Goal: Task Accomplishment & Management: Use online tool/utility

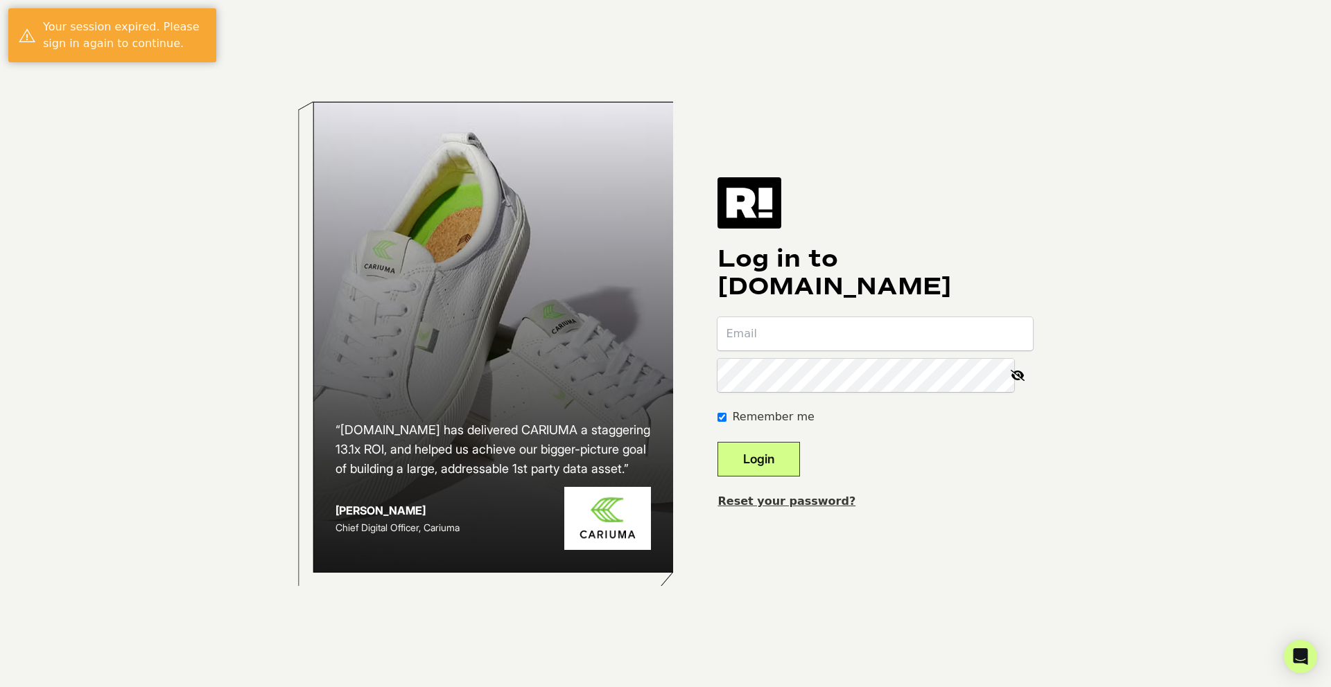
type input "[PERSON_NAME][EMAIL_ADDRESS][DOMAIN_NAME]"
click at [766, 462] on button "Login" at bounding box center [758, 459] width 82 height 35
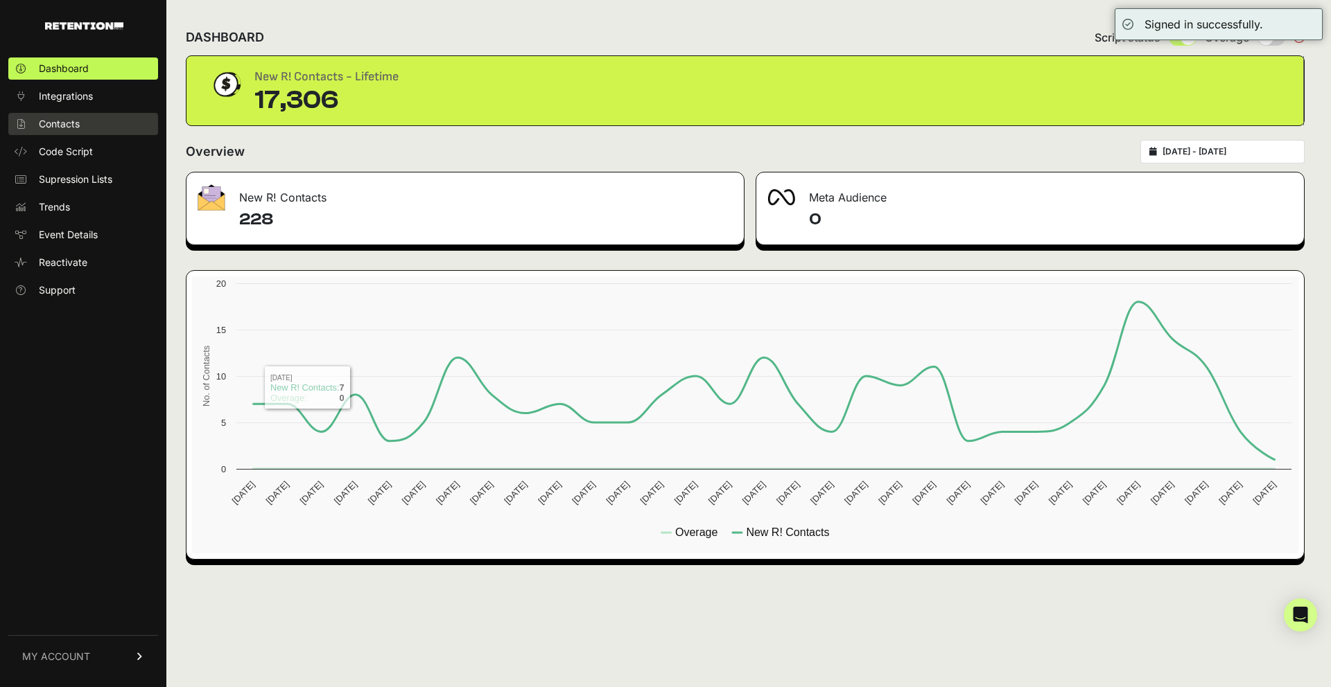
click at [52, 124] on span "Contacts" at bounding box center [59, 124] width 41 height 14
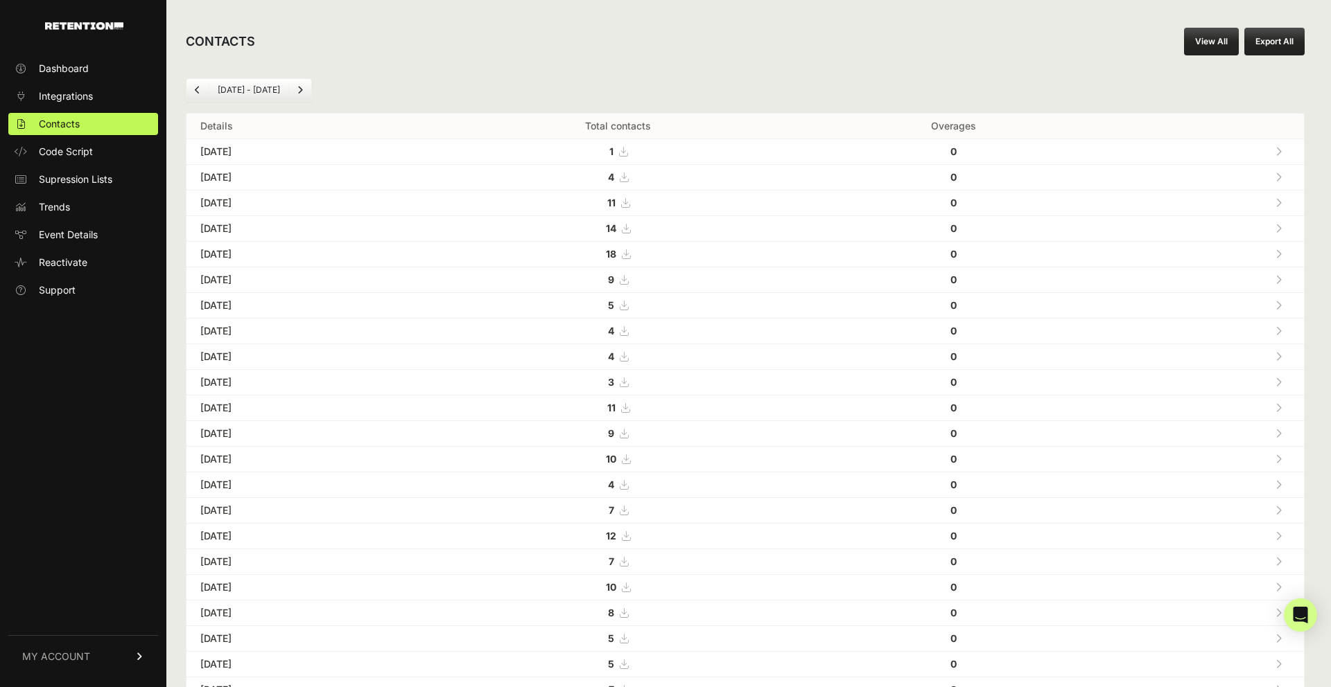
click at [1213, 47] on link "View All" at bounding box center [1211, 42] width 55 height 28
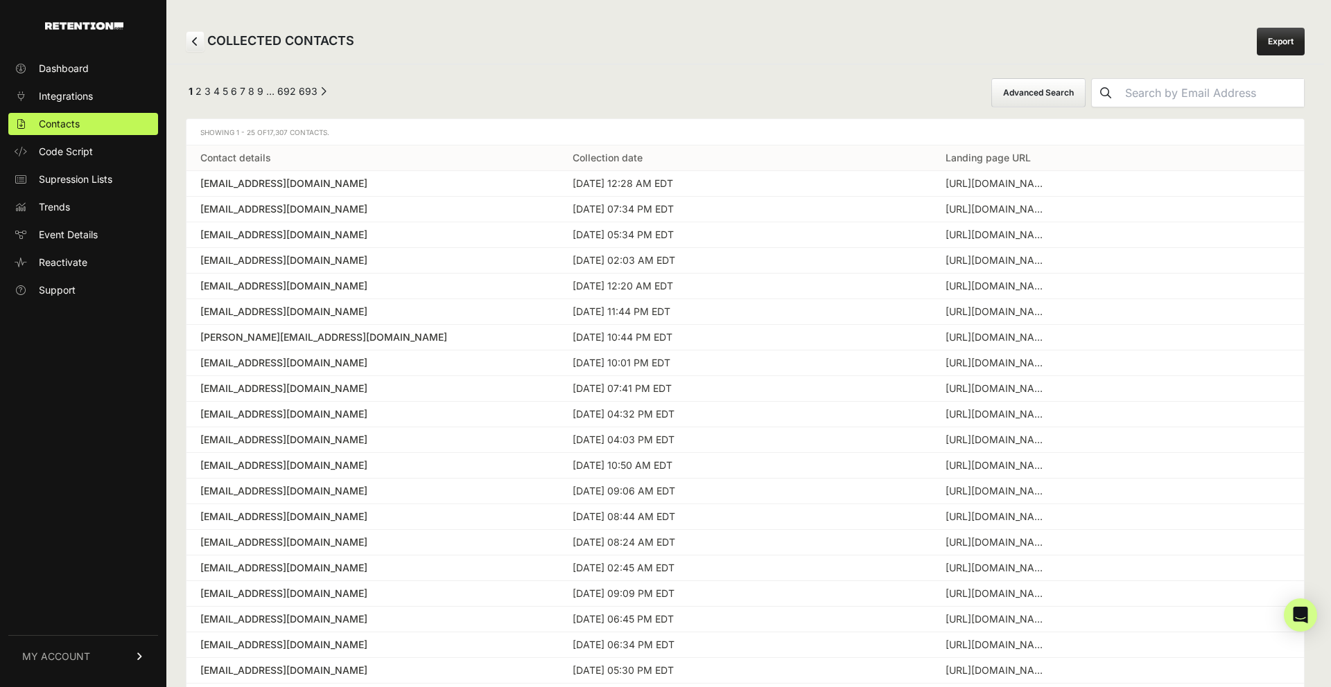
click at [1085, 89] on button "Advanced Search" at bounding box center [1038, 92] width 94 height 29
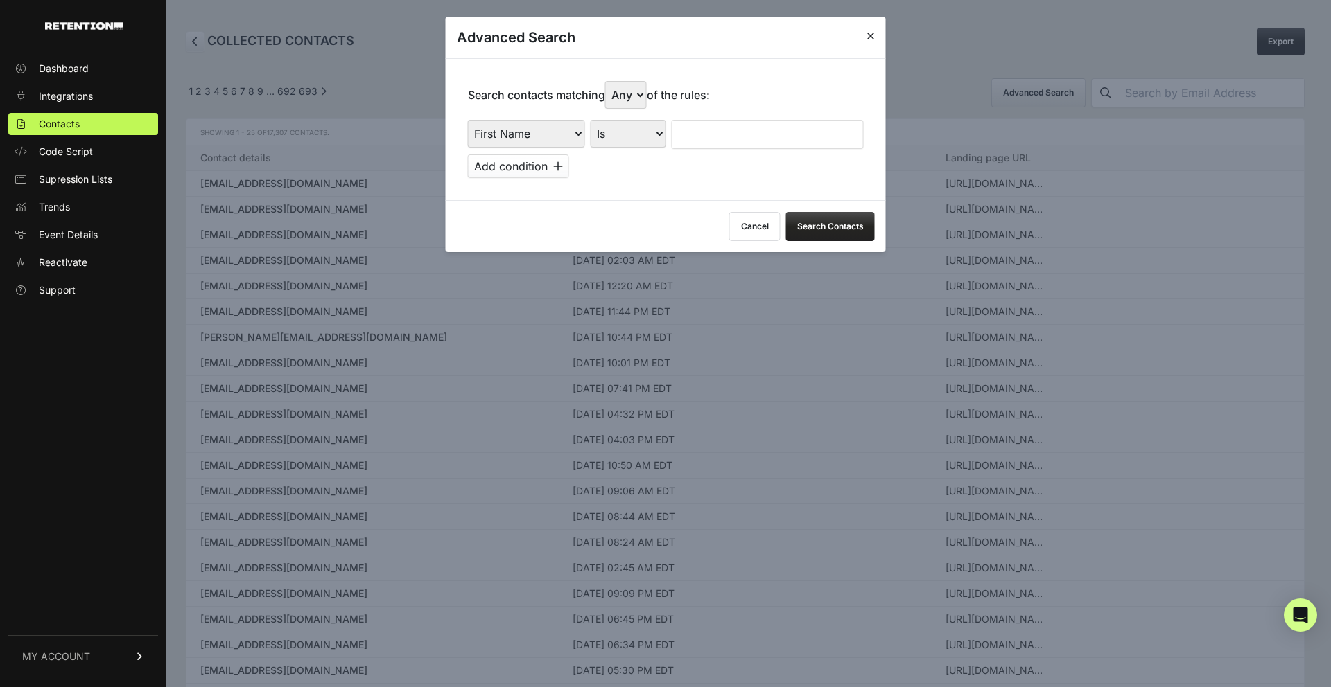
click at [538, 134] on select "First Name Last Name State City Email Email Domain Landing Domain Landing Page …" at bounding box center [526, 134] width 117 height 28
select select "file_date"
click at [468, 120] on select "First Name Last Name State City Email Email Domain Landing Domain Landing Page …" at bounding box center [526, 134] width 117 height 28
click at [634, 130] on select "Is on Is between" at bounding box center [628, 134] width 77 height 28
select select "is_between"
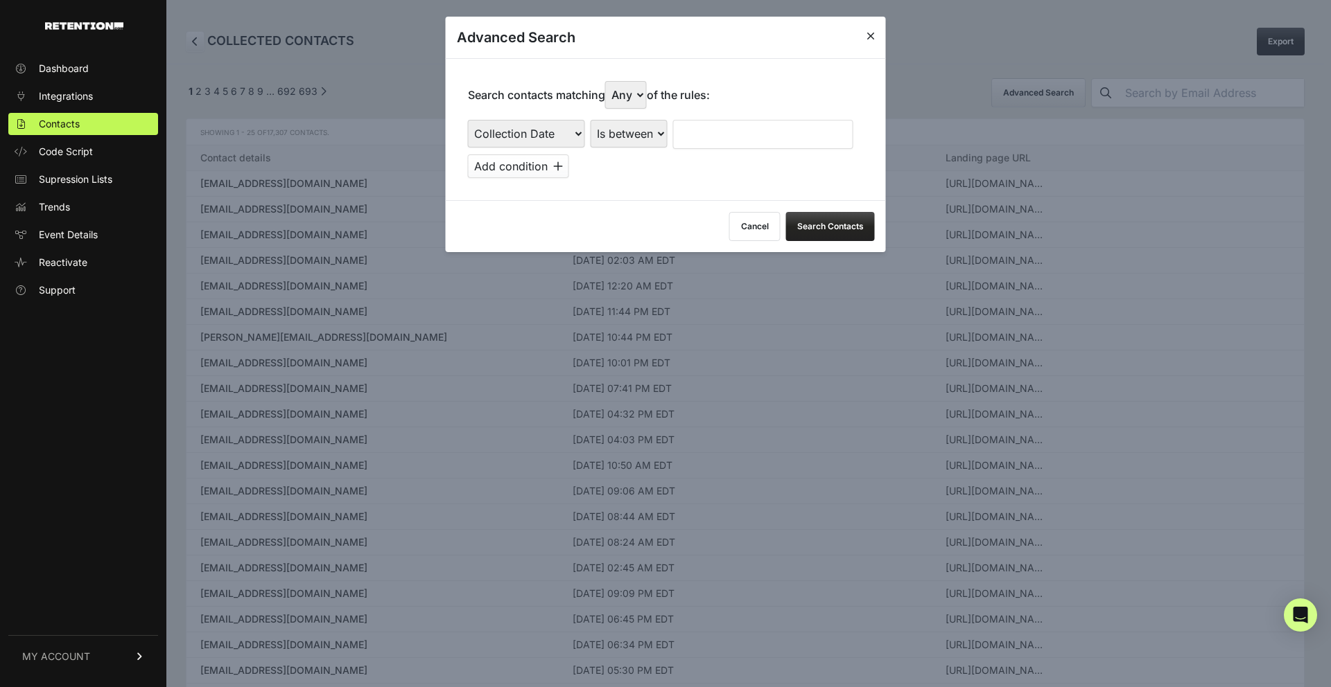
click at [590, 120] on select "Is on Is between" at bounding box center [628, 134] width 77 height 28
click at [703, 135] on input "text" at bounding box center [709, 134] width 73 height 29
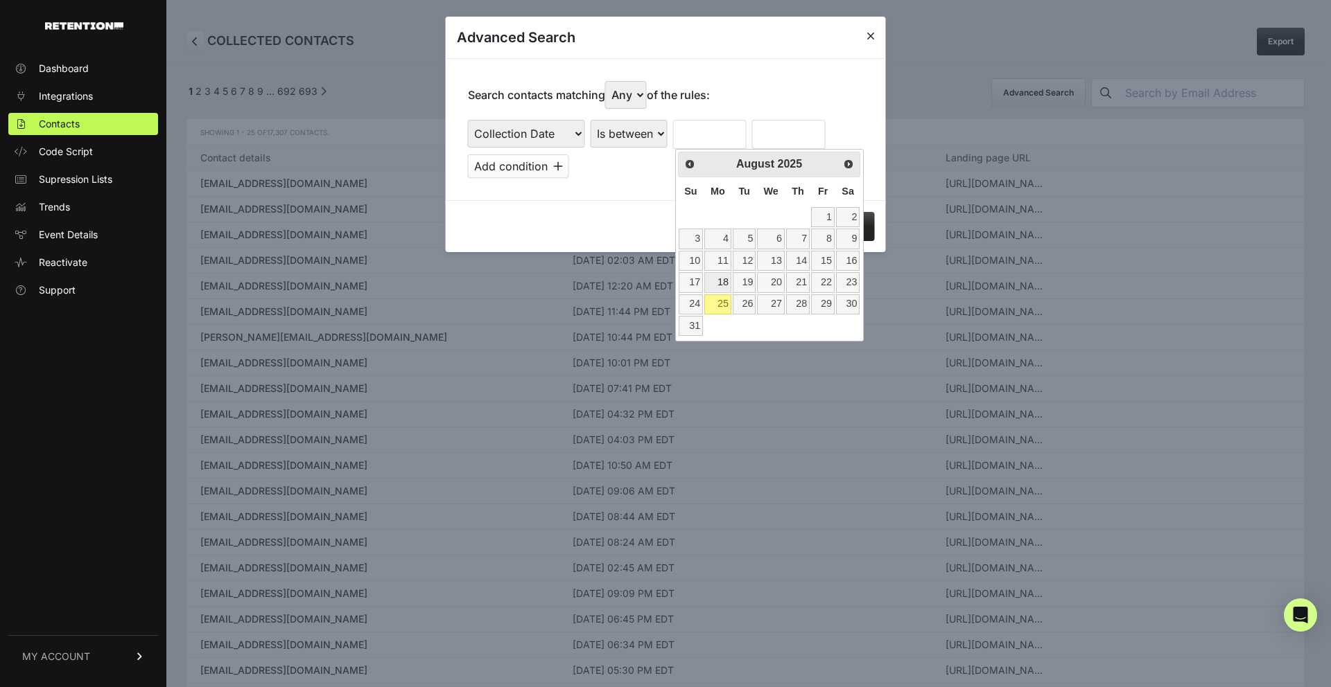
click at [722, 279] on link "18" at bounding box center [717, 282] width 27 height 20
type input "08/18/2025"
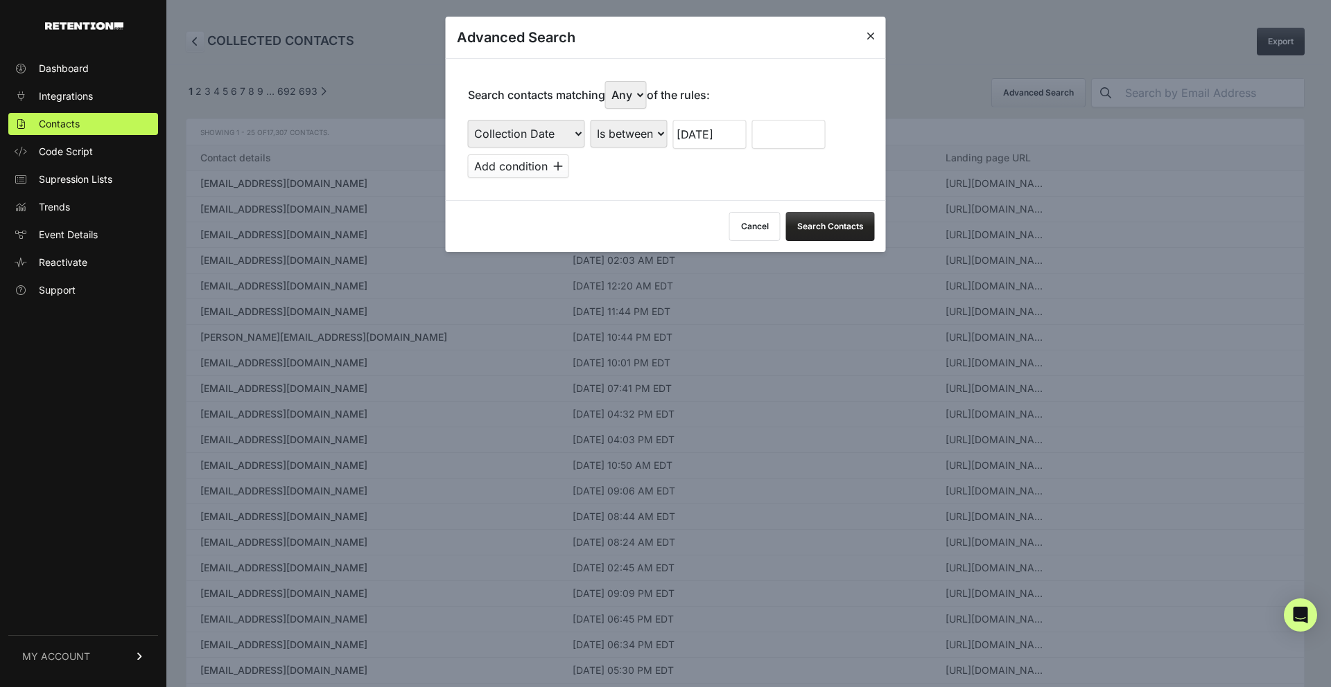
click at [768, 137] on input "text" at bounding box center [788, 134] width 73 height 29
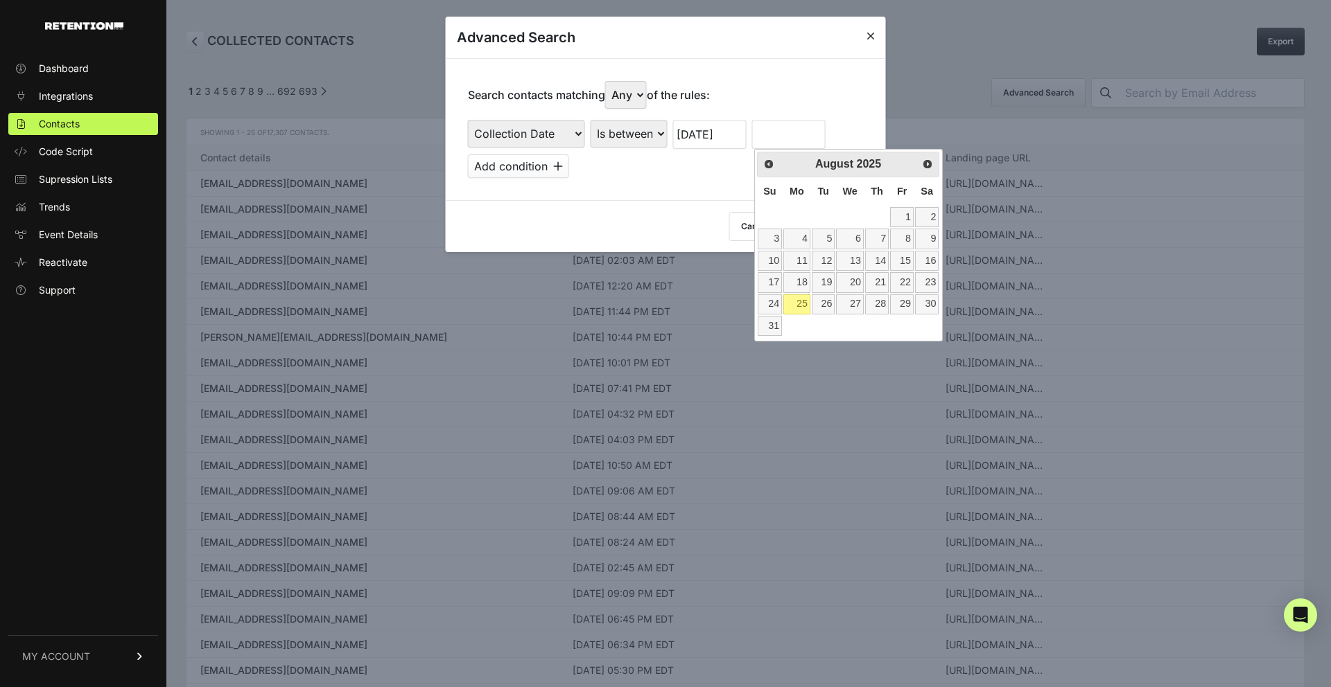
click at [797, 304] on link "25" at bounding box center [796, 305] width 27 height 20
type input "08/25/2025"
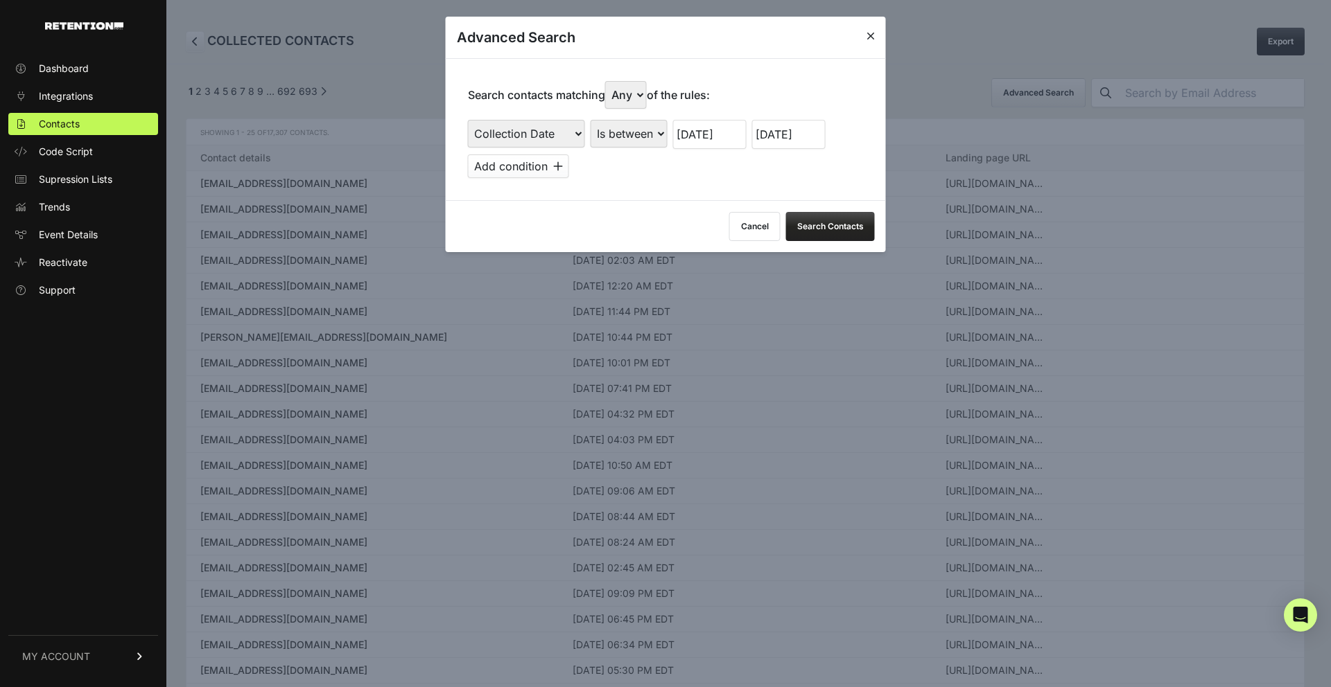
click at [808, 227] on button "Search Contacts" at bounding box center [830, 226] width 89 height 29
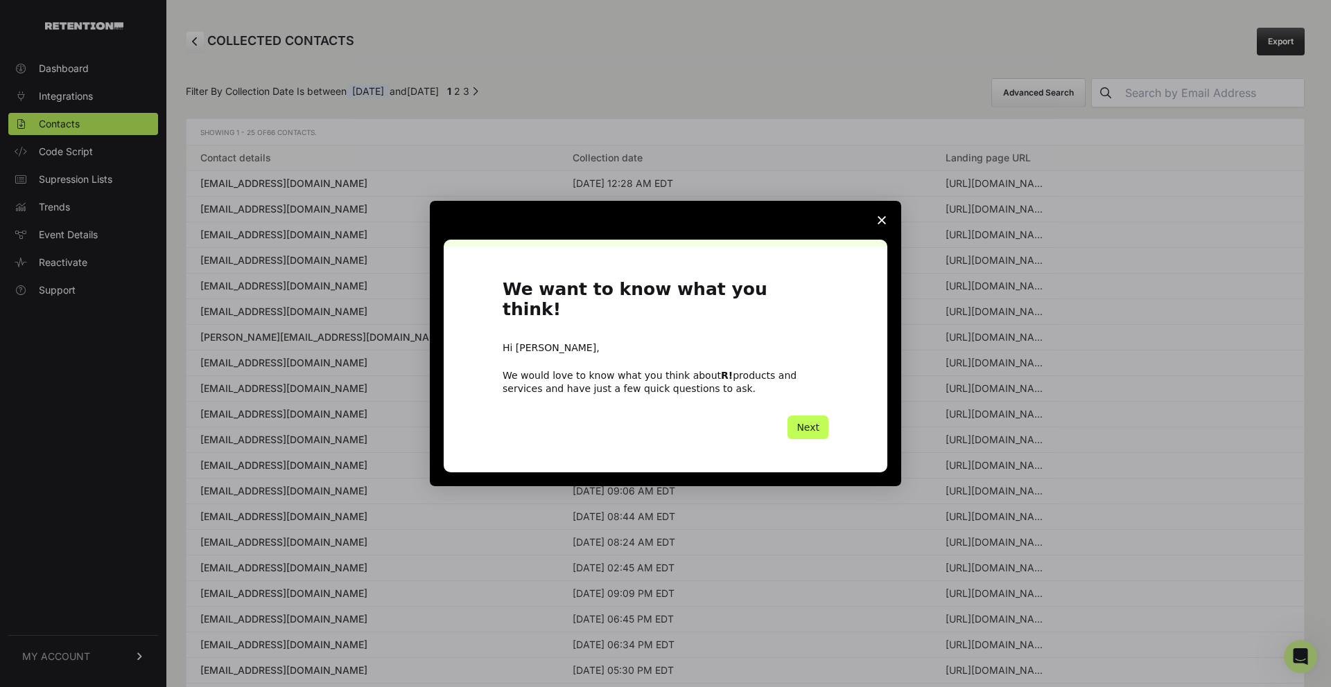
click at [817, 418] on button "Next" at bounding box center [807, 428] width 41 height 24
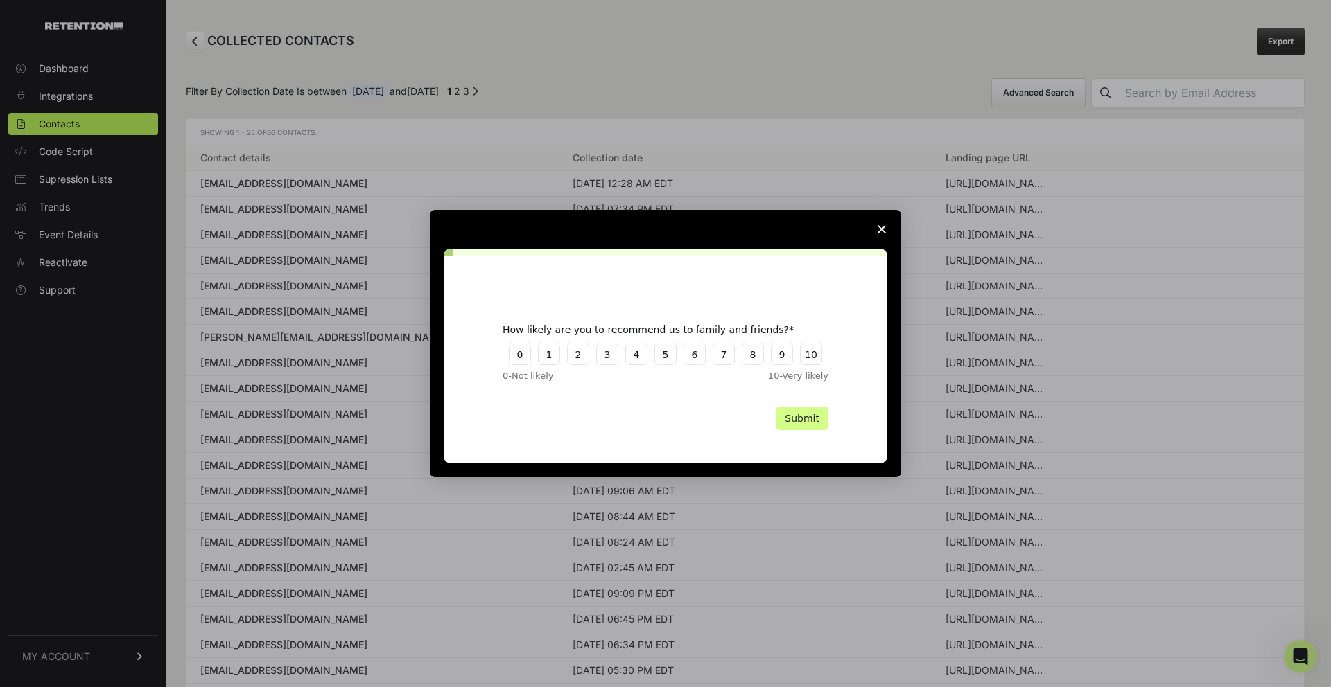
click at [875, 228] on span "Close survey" at bounding box center [881, 229] width 39 height 39
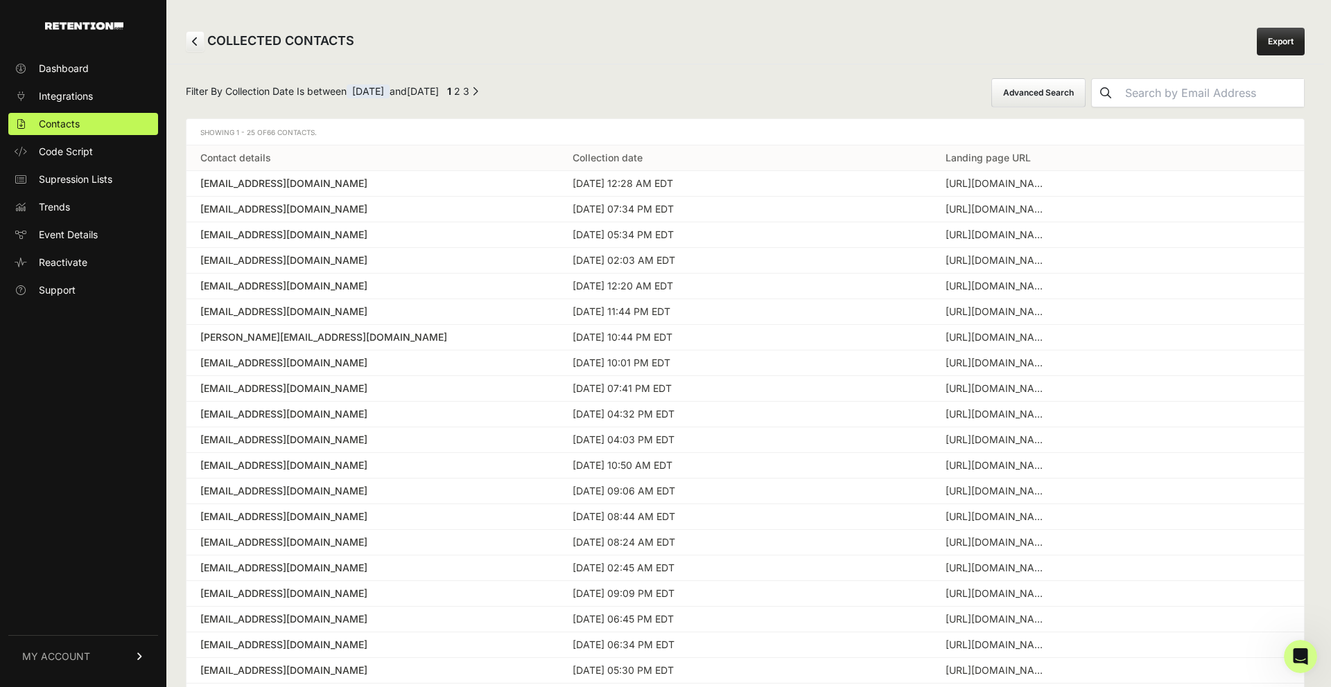
click at [1284, 46] on link "Export" at bounding box center [1280, 42] width 48 height 28
